Goal: Navigation & Orientation: Find specific page/section

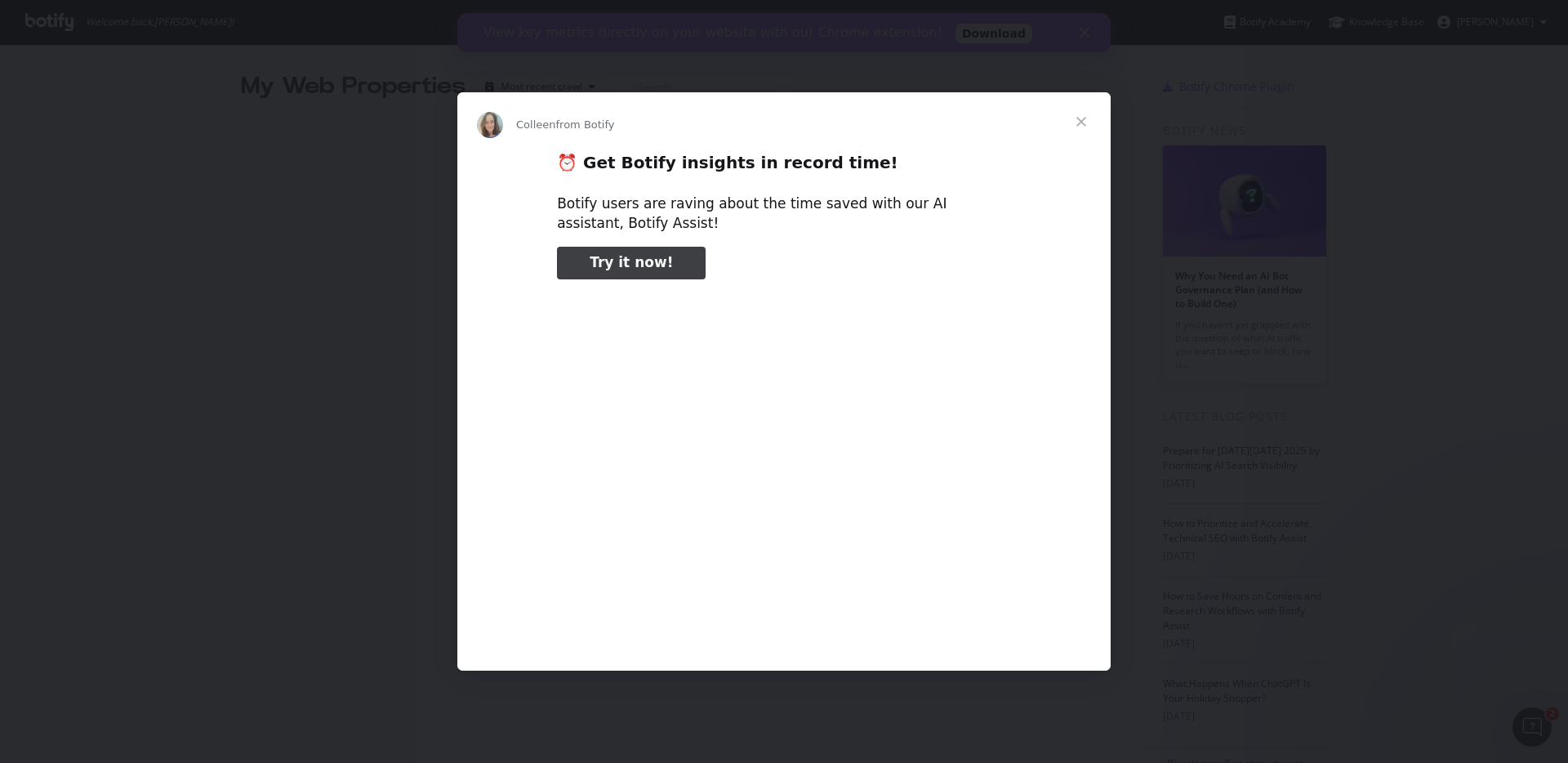
type input "3296666"
click at [1080, 121] on span "Close" at bounding box center [1081, 122] width 59 height 59
